Goal: Browse casually

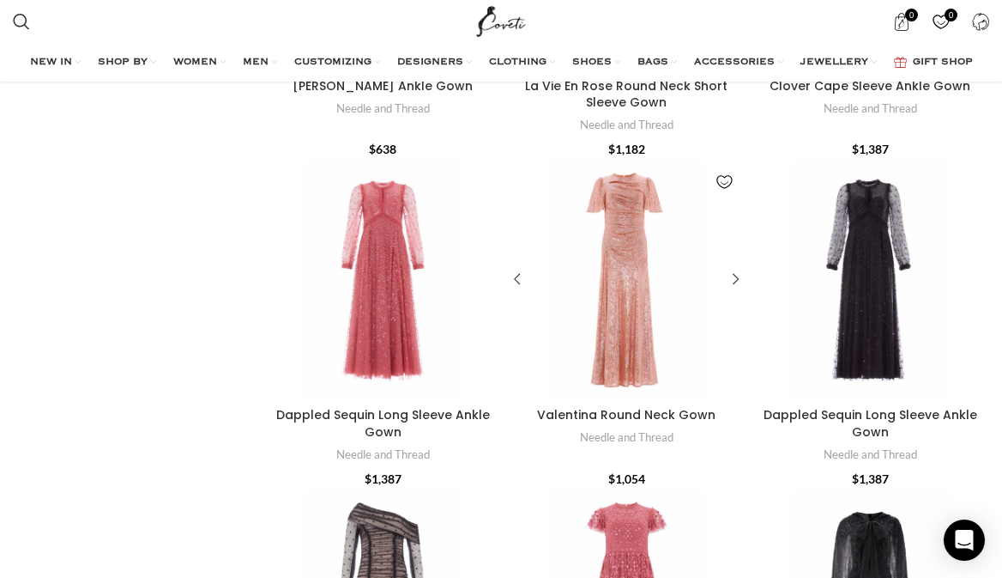
scroll to position [4782, 0]
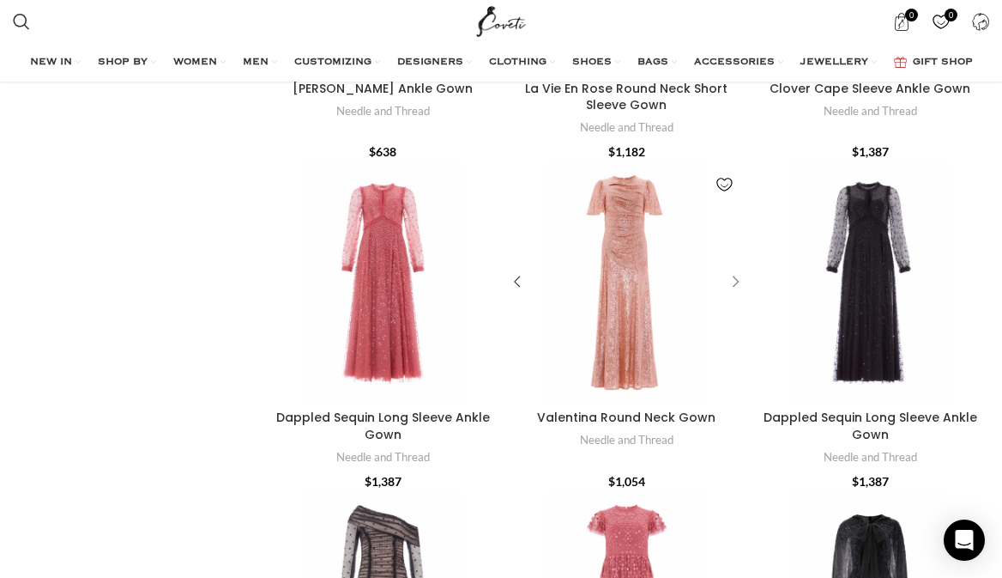
click at [733, 269] on div "Valentina Round Neck Gown" at bounding box center [733, 282] width 26 height 26
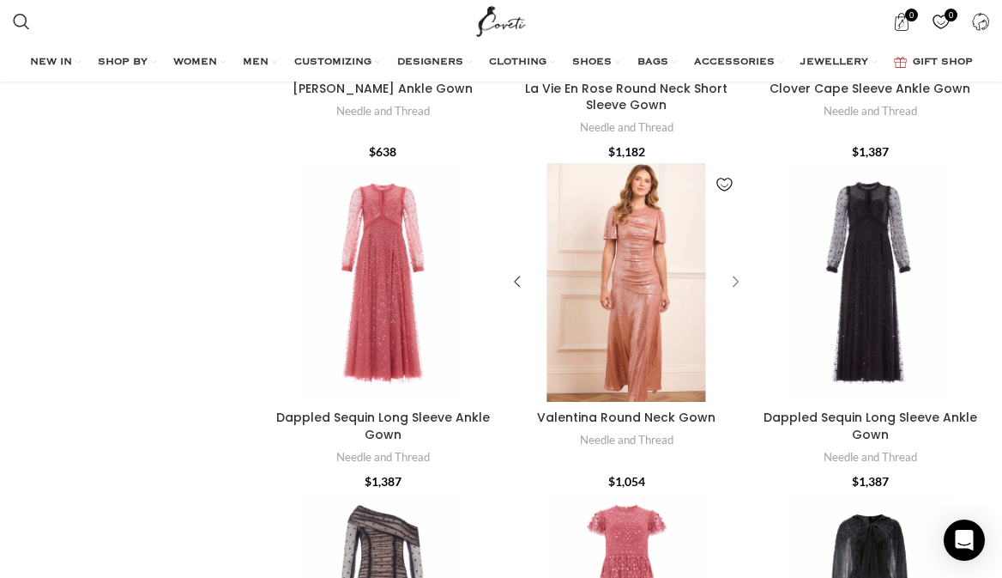
click at [735, 269] on div "Valentina Round Neck Gown" at bounding box center [733, 282] width 26 height 26
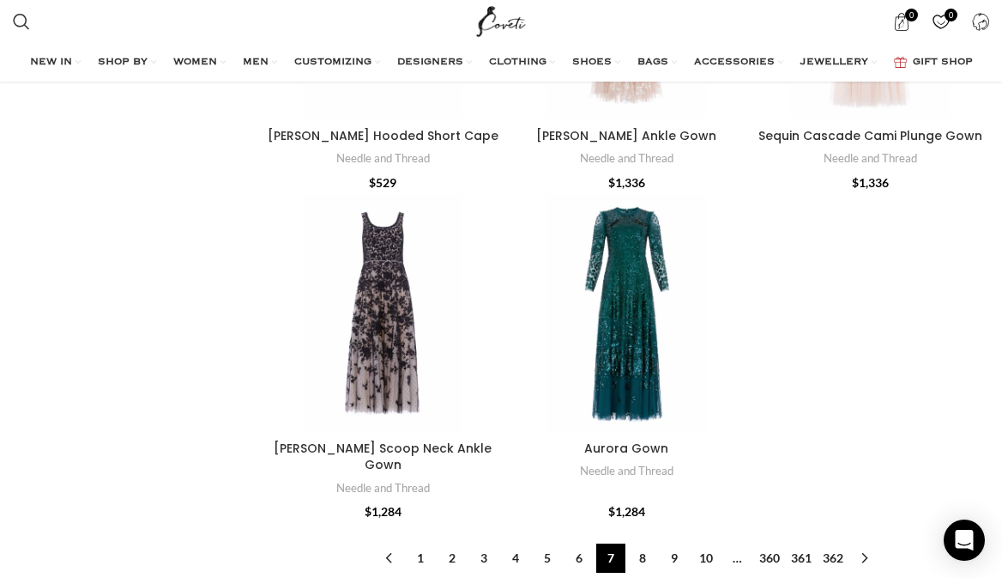
scroll to position [5888, 0]
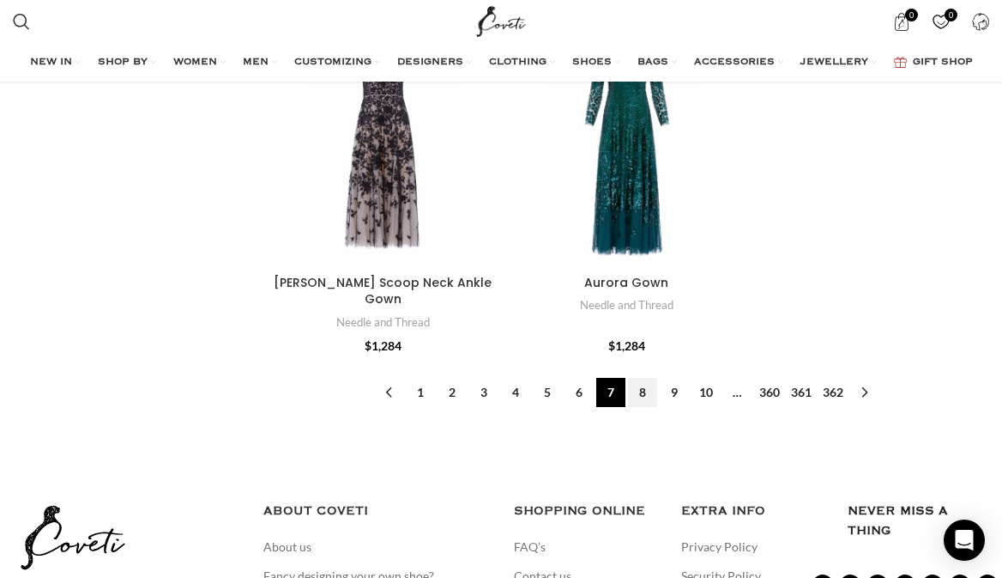
click at [640, 378] on link "8" at bounding box center [642, 392] width 29 height 29
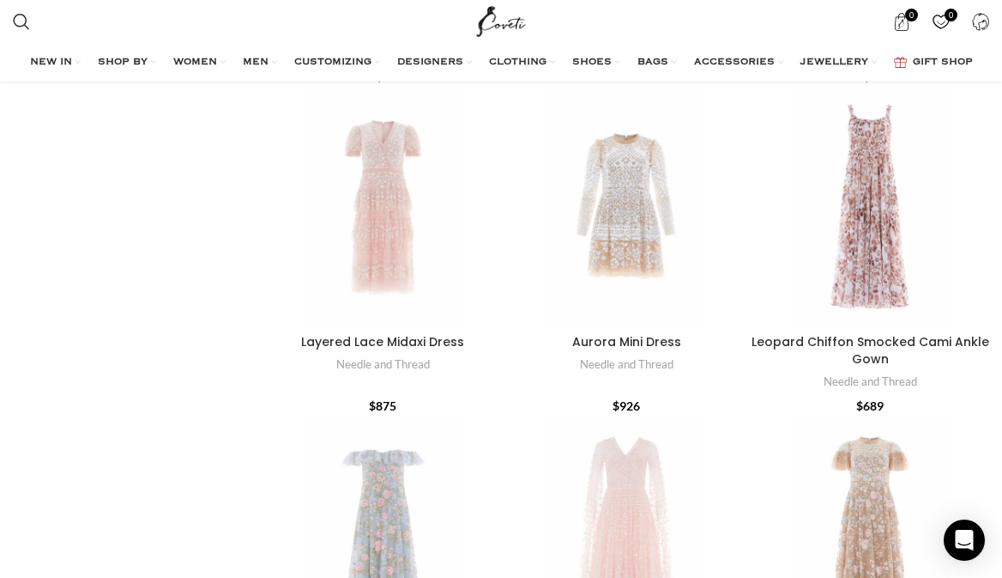
scroll to position [2881, 0]
